Goal: Navigation & Orientation: Understand site structure

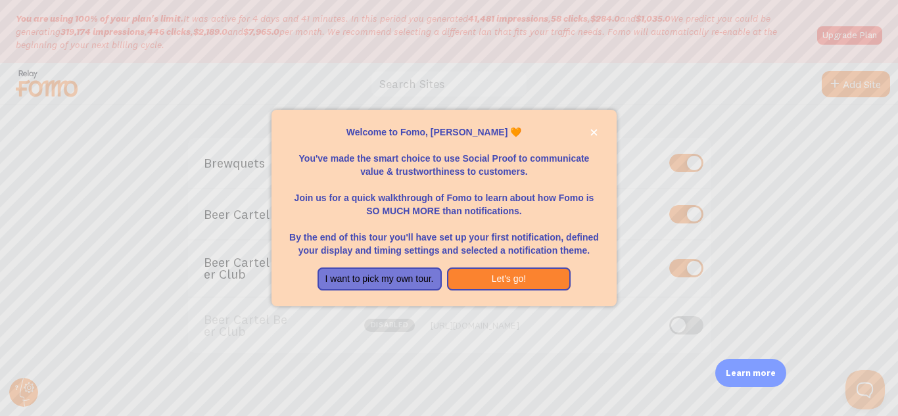
click at [773, 266] on div at bounding box center [449, 208] width 898 height 416
click at [419, 283] on button "I want to pick my own tour." at bounding box center [379, 279] width 124 height 24
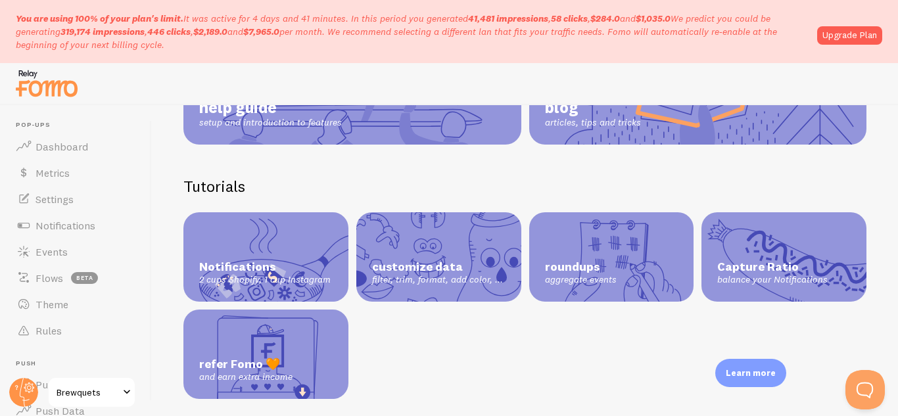
scroll to position [242, 0]
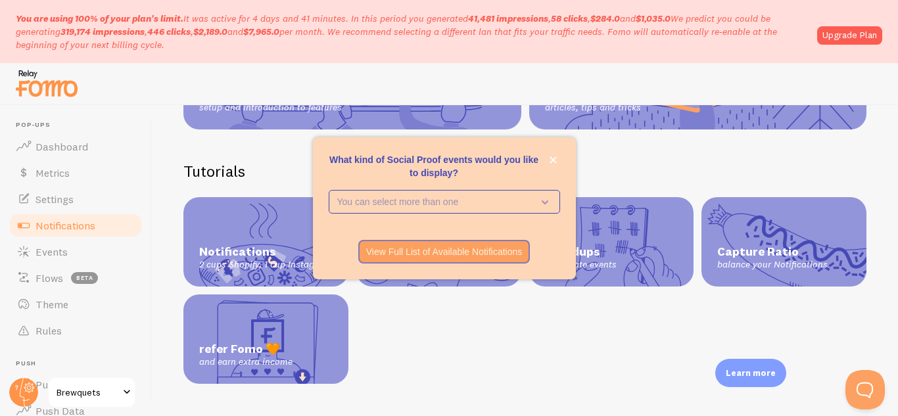
click at [55, 224] on span "Notifications" at bounding box center [65, 225] width 60 height 13
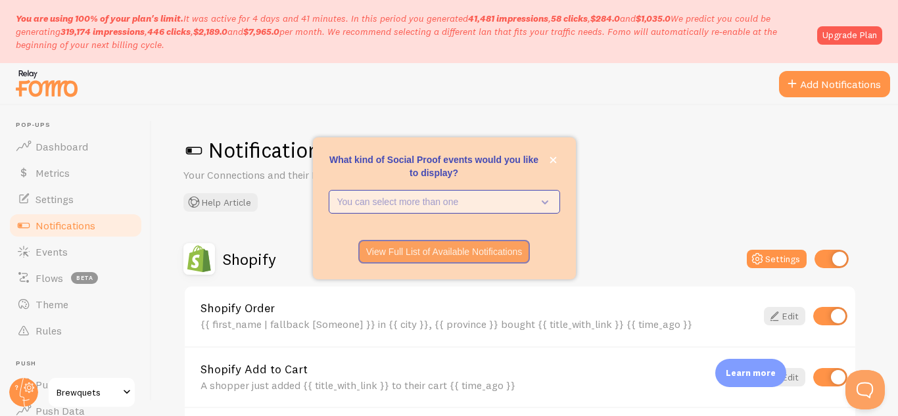
click at [502, 205] on p "You can select more than one" at bounding box center [435, 201] width 196 height 13
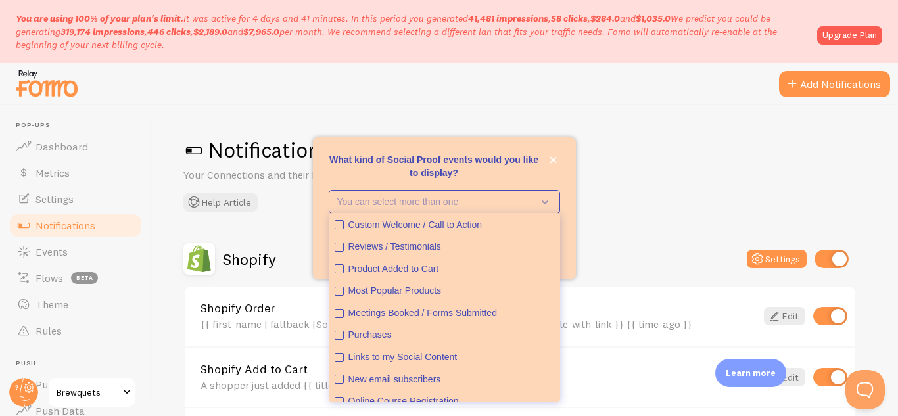
click at [668, 191] on div "Notifications Your Connections and their Notifications Help Article" at bounding box center [524, 174] width 683 height 75
drag, startPoint x: 556, startPoint y: 162, endPoint x: 567, endPoint y: 155, distance: 13.3
click at [556, 162] on icon "close," at bounding box center [552, 159] width 7 height 7
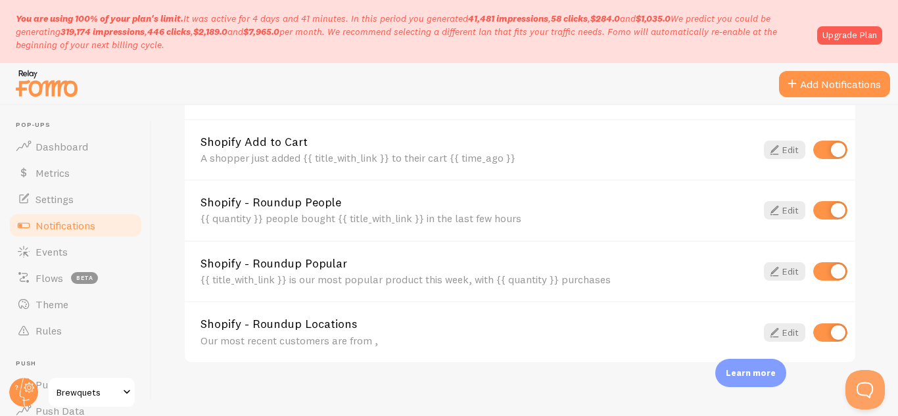
scroll to position [238, 0]
